Goal: Contribute content: Add original content to the website for others to see

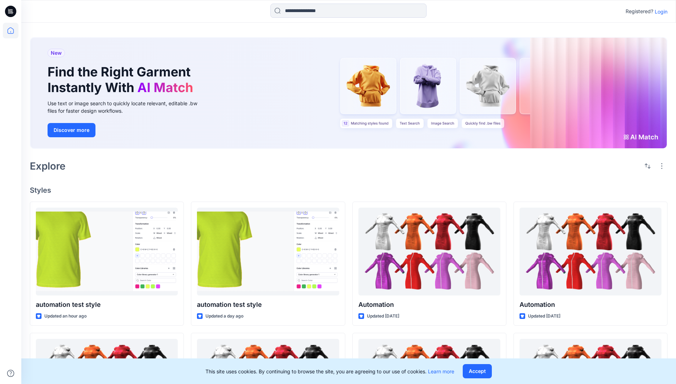
click at [660, 11] on p "Login" at bounding box center [661, 11] width 13 height 7
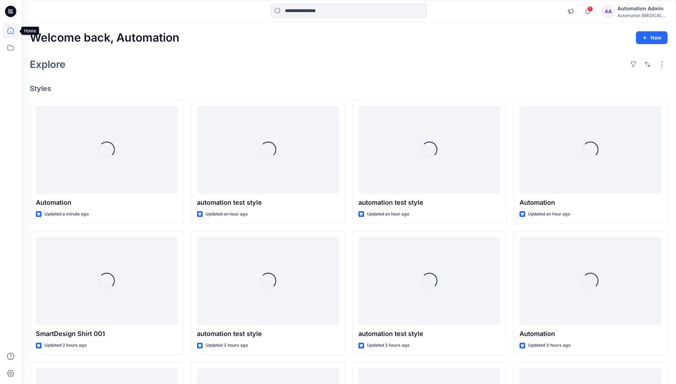
click at [13, 31] on icon at bounding box center [10, 30] width 6 height 6
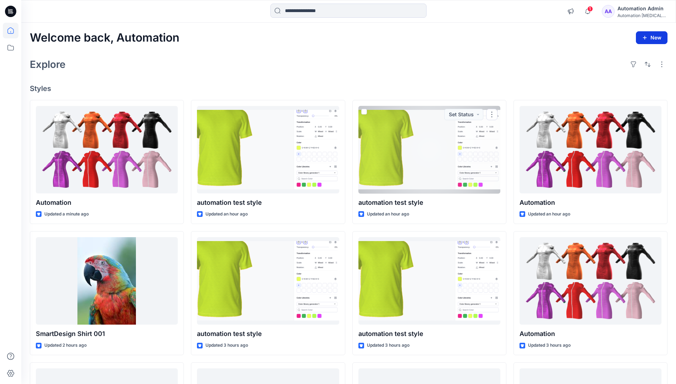
click at [646, 34] on button "New" at bounding box center [652, 37] width 32 height 13
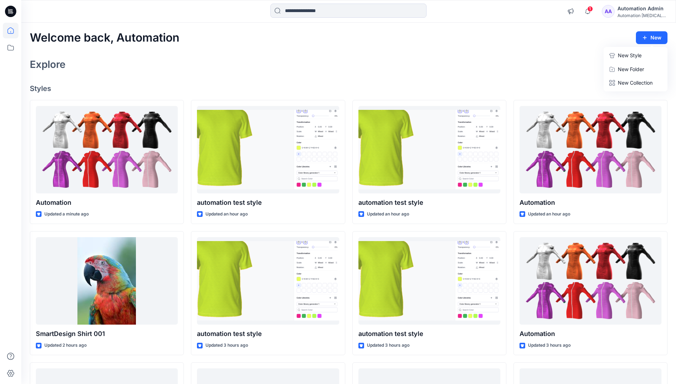
click at [629, 55] on p "New Style" at bounding box center [630, 55] width 24 height 9
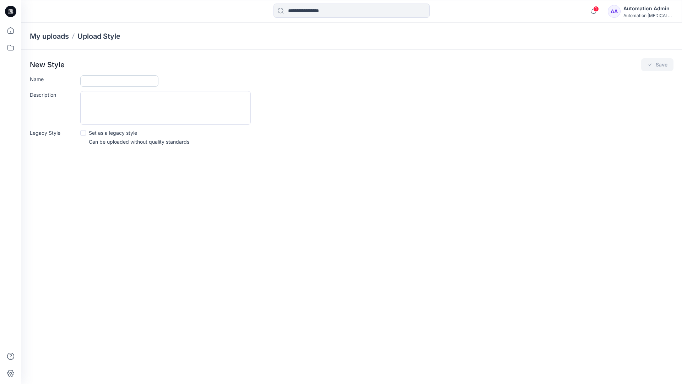
click at [86, 82] on input "Name" at bounding box center [119, 80] width 78 height 11
type input "**********"
click at [663, 67] on button "Save" at bounding box center [657, 64] width 32 height 13
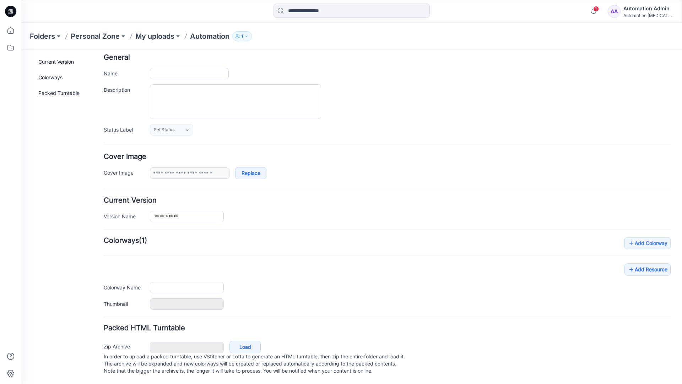
scroll to position [42, 0]
click at [653, 264] on link "Add Resource" at bounding box center [647, 269] width 46 height 12
type input "**********"
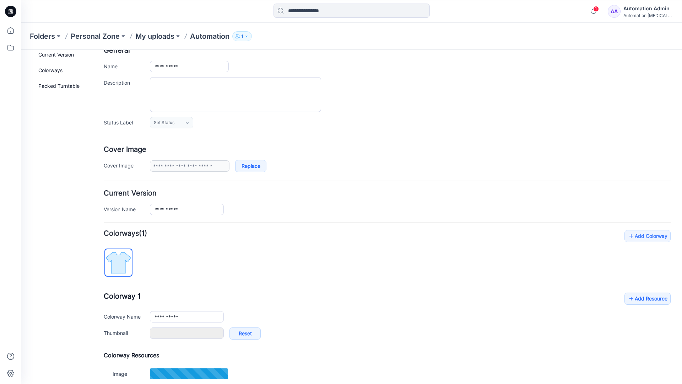
click at [120, 30] on link "Style" at bounding box center [120, 22] width 32 height 13
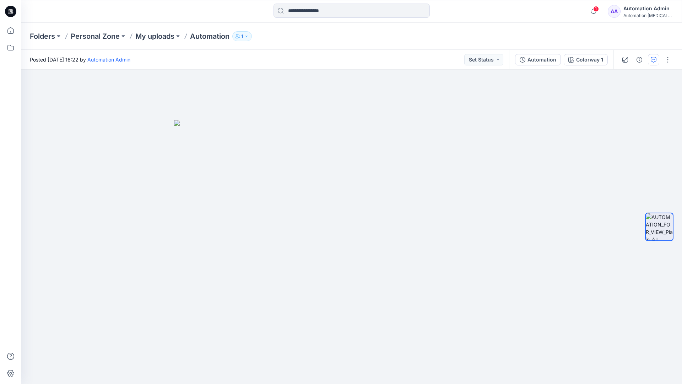
click at [651, 63] on button "button" at bounding box center [653, 59] width 11 height 11
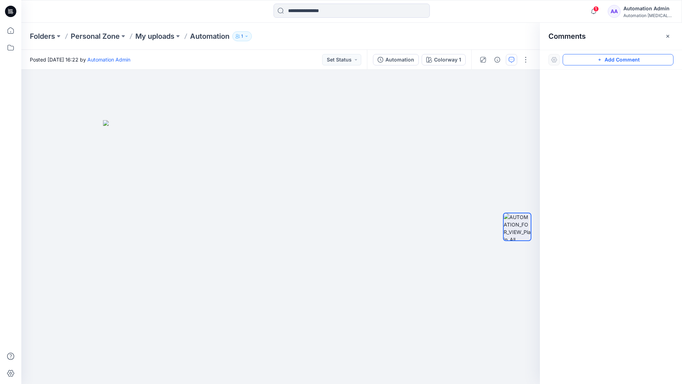
click at [651, 62] on button "Add Comment" at bounding box center [617, 59] width 111 height 11
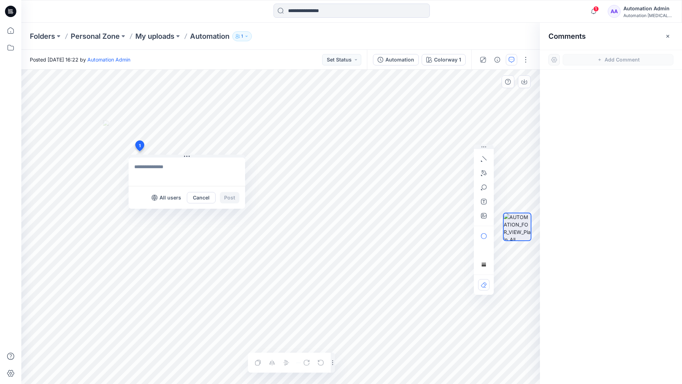
click at [139, 151] on div "1 All users Cancel Post Layer 1" at bounding box center [280, 227] width 518 height 314
type textarea "**********"
click at [164, 200] on p "All users" at bounding box center [170, 197] width 22 height 9
click at [150, 200] on p "Members only" at bounding box center [163, 197] width 35 height 9
click at [229, 197] on button "Post" at bounding box center [230, 197] width 20 height 11
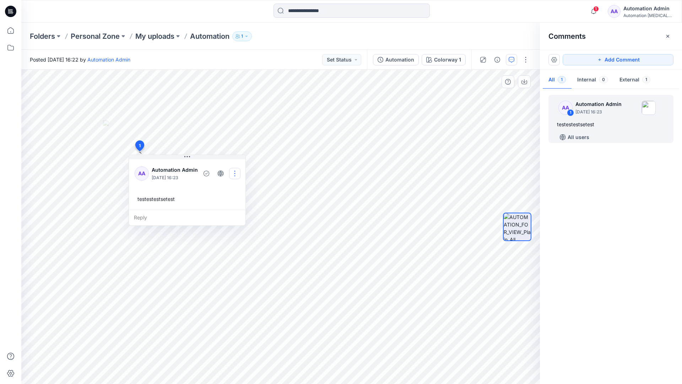
click at [235, 173] on button "button" at bounding box center [234, 173] width 11 height 11
click at [234, 187] on p "Edit comment" at bounding box center [237, 189] width 32 height 7
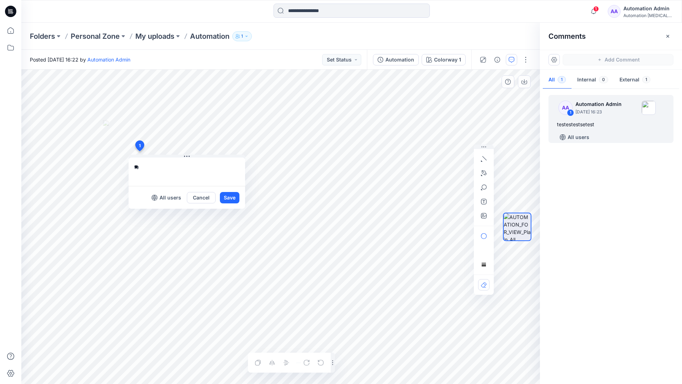
type textarea "*"
type textarea "**********"
click at [227, 201] on button "Save" at bounding box center [230, 197] width 20 height 11
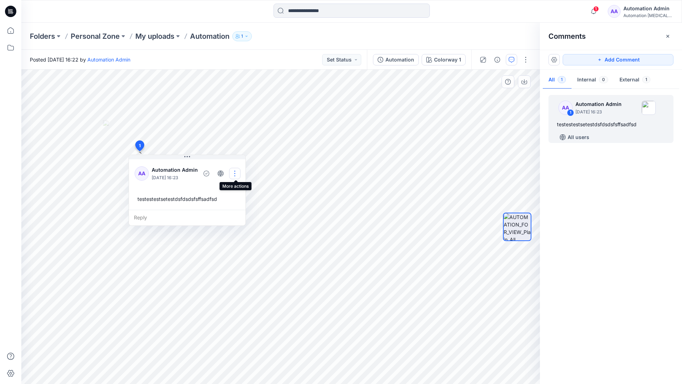
click at [236, 170] on button "button" at bounding box center [234, 173] width 11 height 11
click at [225, 207] on p "Delete thread" at bounding box center [237, 208] width 32 height 7
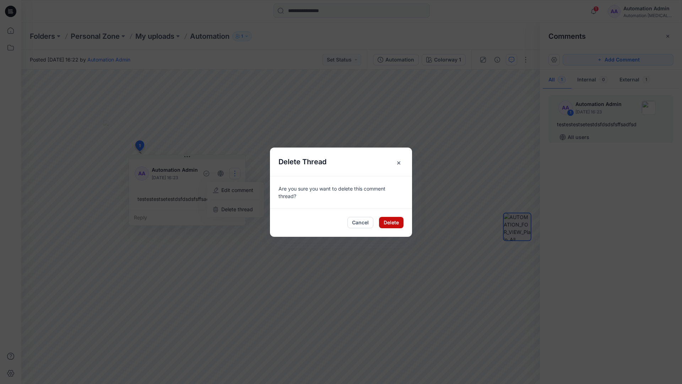
click at [386, 224] on button "Delete" at bounding box center [391, 222] width 25 height 11
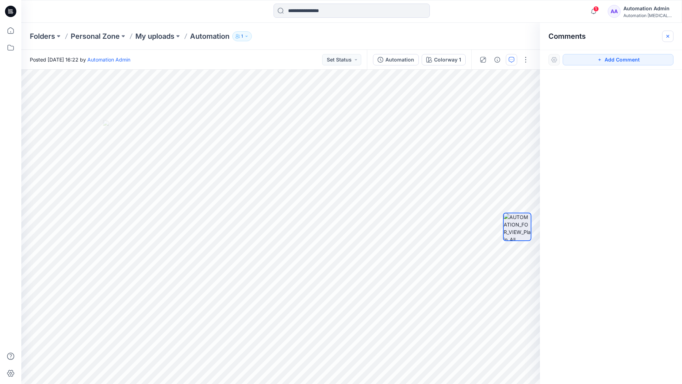
click at [665, 39] on button "button" at bounding box center [667, 36] width 11 height 11
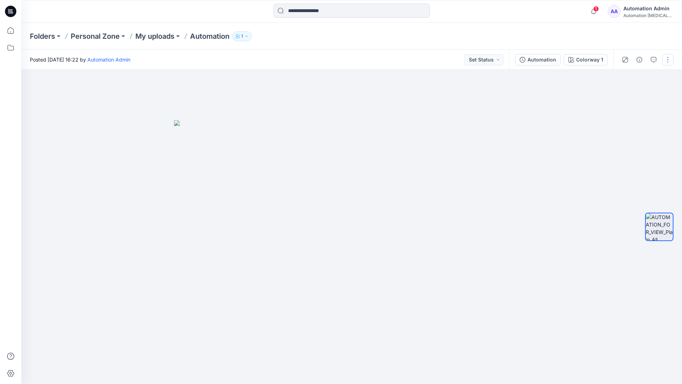
click at [667, 61] on button "button" at bounding box center [667, 59] width 11 height 11
click at [643, 97] on button "Edit" at bounding box center [637, 95] width 65 height 13
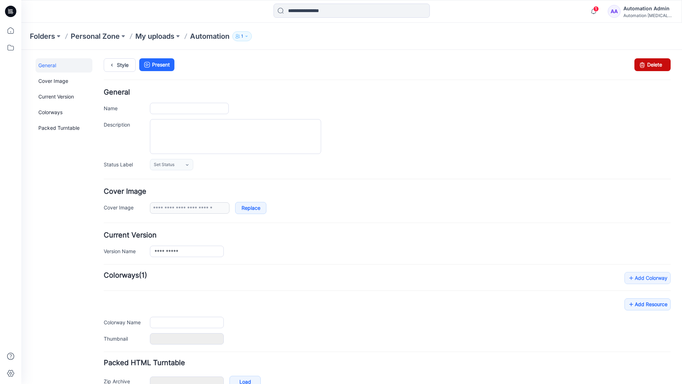
click at [637, 68] on icon at bounding box center [642, 64] width 10 height 13
type input "**********"
click at [570, 179] on form "**********" at bounding box center [387, 250] width 567 height 322
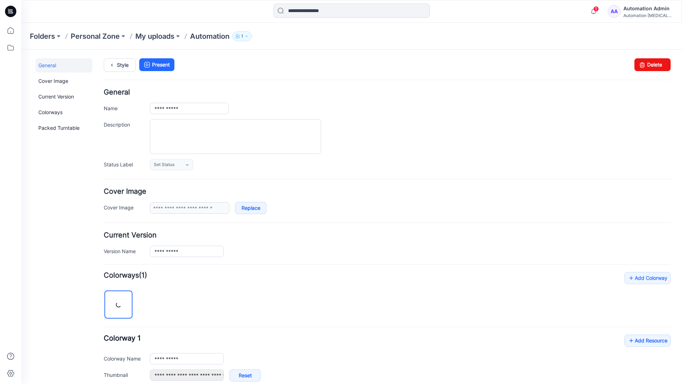
click at [645, 8] on div "Automation Admin" at bounding box center [648, 8] width 50 height 9
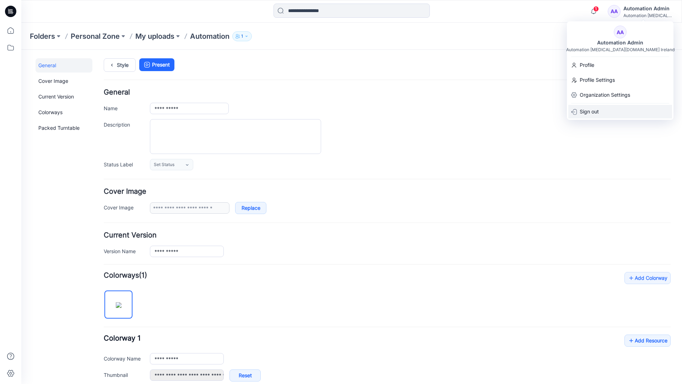
click at [594, 108] on p "Sign out" at bounding box center [589, 111] width 19 height 13
